Goal: Task Accomplishment & Management: Manage account settings

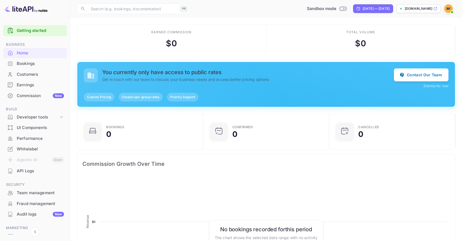
scroll to position [88, 123]
click at [42, 146] on div "Whitelabel" at bounding box center [40, 149] width 47 height 6
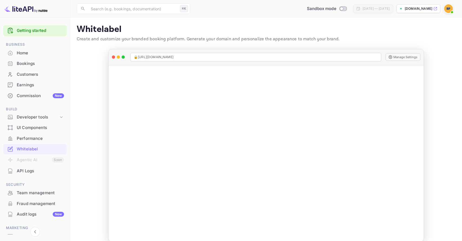
click at [418, 8] on p "[DOMAIN_NAME]" at bounding box center [419, 8] width 28 height 5
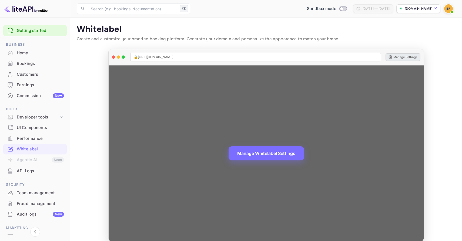
click at [399, 58] on button "Manage Settings" at bounding box center [403, 57] width 35 height 8
click at [390, 54] on button "Manage Settings" at bounding box center [403, 57] width 35 height 8
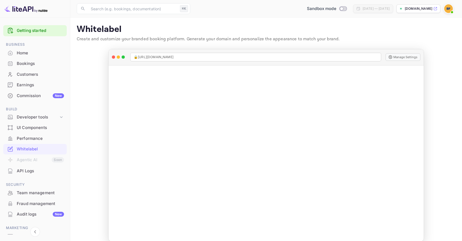
scroll to position [30, 0]
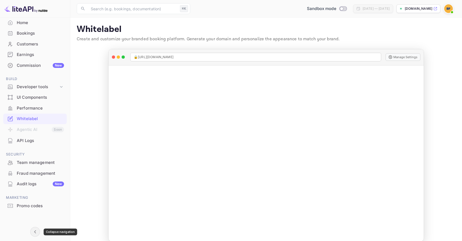
click at [35, 231] on icon "Collapse navigation" at bounding box center [35, 231] width 2 height 3
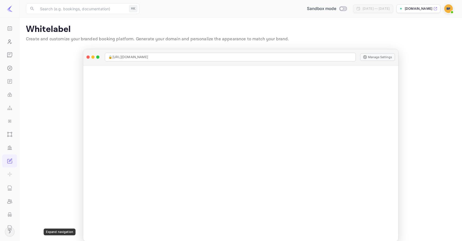
scroll to position [22, 0]
click at [451, 7] on img at bounding box center [448, 8] width 9 height 9
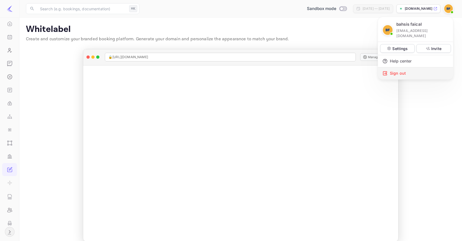
click at [403, 71] on div "Sign out" at bounding box center [415, 73] width 75 height 12
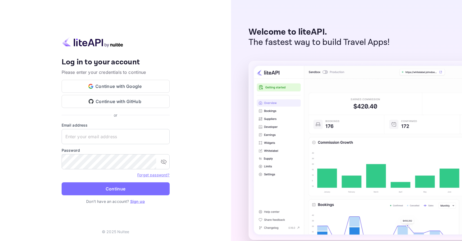
type input "[PERSON_NAME][EMAIL_ADDRESS][DOMAIN_NAME]"
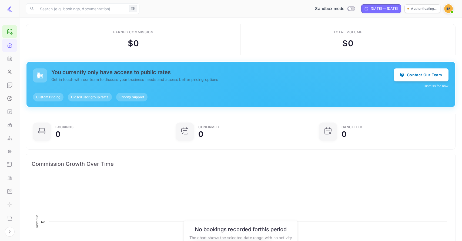
scroll to position [88, 140]
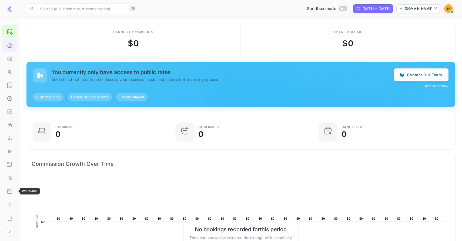
click at [10, 188] on div "Whitelabel" at bounding box center [9, 191] width 15 height 13
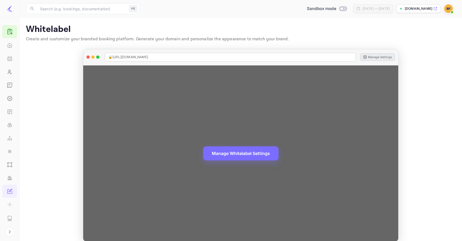
click at [366, 60] on button "Manage Settings" at bounding box center [377, 57] width 35 height 8
click at [373, 56] on button "Manage Settings" at bounding box center [377, 57] width 35 height 8
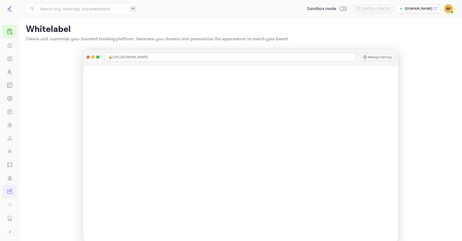
click at [452, 8] on img at bounding box center [448, 8] width 9 height 9
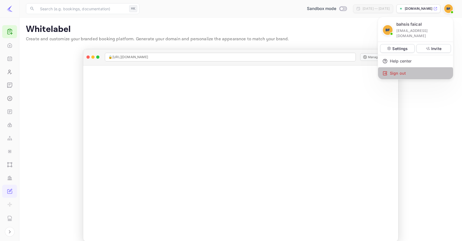
click at [396, 69] on div "Sign out" at bounding box center [415, 73] width 75 height 12
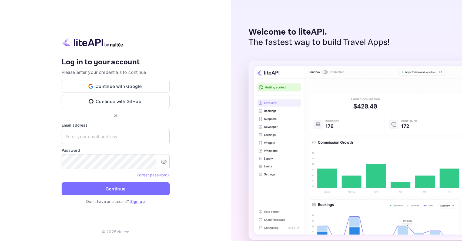
type input "[PERSON_NAME][EMAIL_ADDRESS][DOMAIN_NAME]"
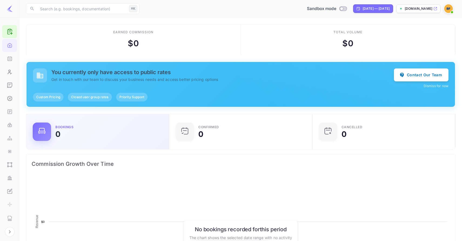
scroll to position [88, 140]
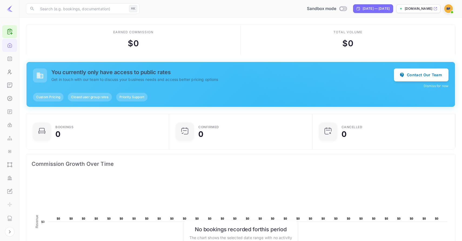
click at [13, 190] on div "Whitelabel" at bounding box center [9, 191] width 15 height 13
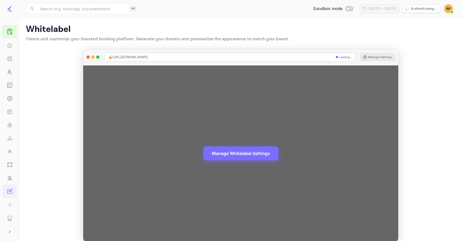
click at [378, 59] on button "Manage Settings" at bounding box center [377, 57] width 35 height 8
